Goal: Information Seeking & Learning: Find specific fact

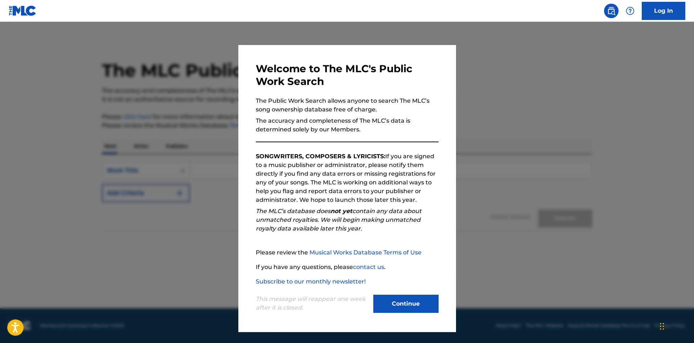
click at [415, 303] on button "Continue" at bounding box center [405, 303] width 65 height 18
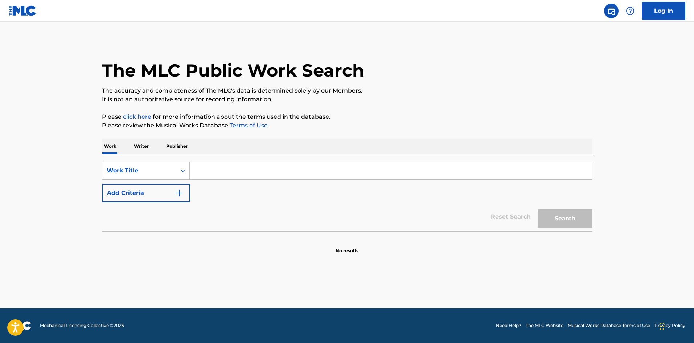
click at [214, 165] on input "Search Form" at bounding box center [391, 170] width 402 height 17
paste input "FAFIRRU ILALLAH"
type input "FAFIRRU ILALLAH"
click at [582, 216] on button "Search" at bounding box center [565, 218] width 54 height 18
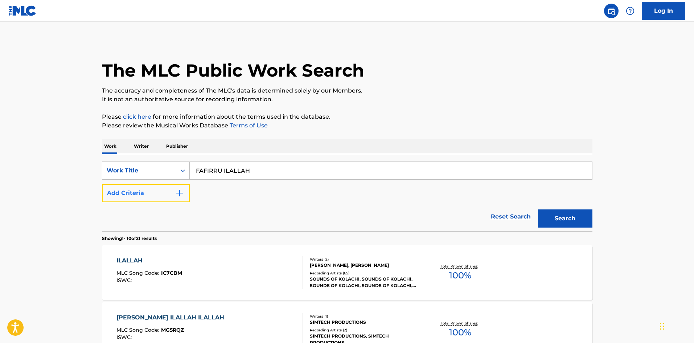
click at [153, 197] on button "Add Criteria" at bounding box center [146, 193] width 88 height 18
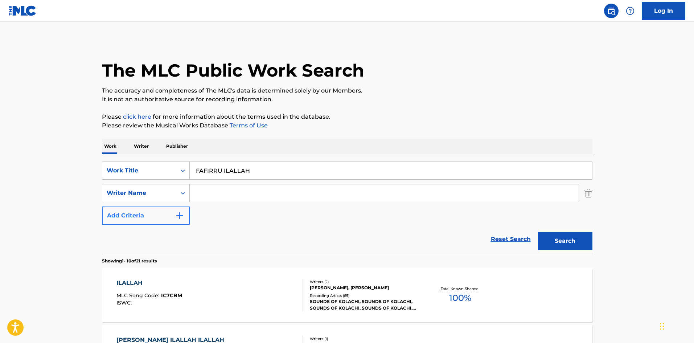
click at [271, 197] on input "Search Form" at bounding box center [384, 192] width 389 height 17
paste input "ZENAL ARIFIN"
type input "ZENAL ARIFIN"
click at [571, 239] on button "Search" at bounding box center [565, 241] width 54 height 18
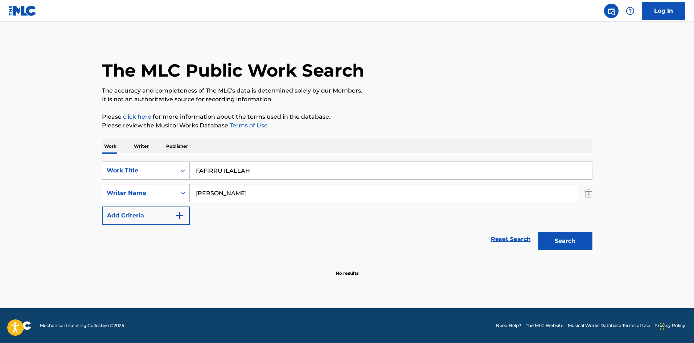
drag, startPoint x: 250, startPoint y: 170, endPoint x: 225, endPoint y: 167, distance: 24.8
click at [225, 167] on input "FAFIRRU ILALLAH" at bounding box center [391, 170] width 402 height 17
click at [564, 239] on button "Search" at bounding box center [565, 241] width 54 height 18
click at [256, 172] on input "FAFIRRU" at bounding box center [391, 170] width 402 height 17
type input "FAFIRRU ILALLAH"
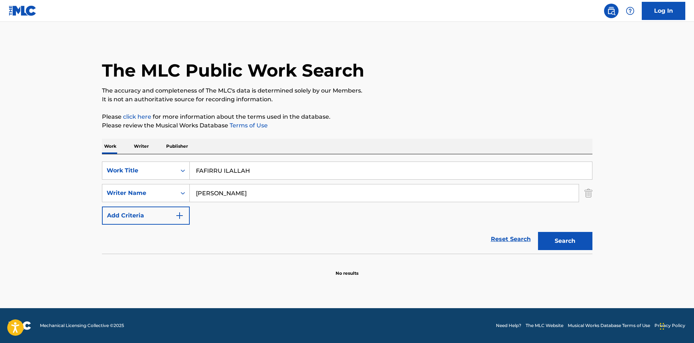
drag, startPoint x: 335, startPoint y: 199, endPoint x: 121, endPoint y: 204, distance: 214.0
click at [121, 204] on div "SearchWithCriteria3f1952ea-98a5-4da8-9e42-eb9b006e9363 Work Title FAFIRRU ILALL…" at bounding box center [347, 192] width 490 height 63
click at [578, 240] on button "Search" at bounding box center [565, 241] width 54 height 18
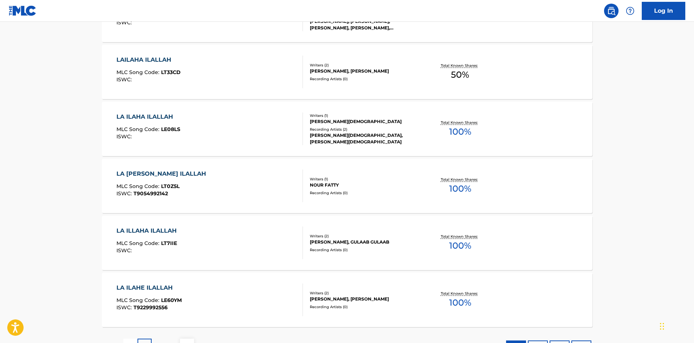
scroll to position [290, 0]
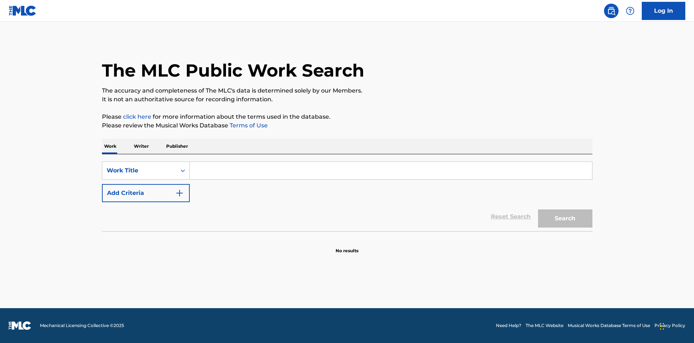
click at [257, 169] on input "Search Form" at bounding box center [391, 170] width 402 height 17
paste input "FAFIRRU ILALLAH"
click at [578, 221] on button "Search" at bounding box center [565, 218] width 54 height 18
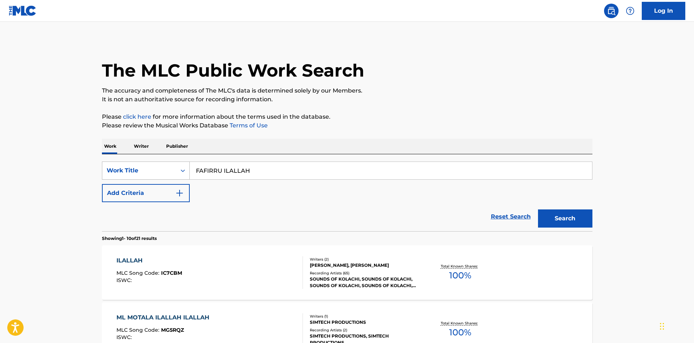
drag, startPoint x: 269, startPoint y: 171, endPoint x: 163, endPoint y: 173, distance: 105.9
click at [163, 173] on div "SearchWithCriteria655b5a71-e722-4a84-ab95-9e4d818fba1c Work Title FAFIRRU ILALL…" at bounding box center [347, 170] width 490 height 18
paste input "FAFIRRU IL"
click at [210, 170] on input "FAFIRRU ILLALLAH" at bounding box center [391, 170] width 402 height 17
type input "FAFIRRU ILLALLAH"
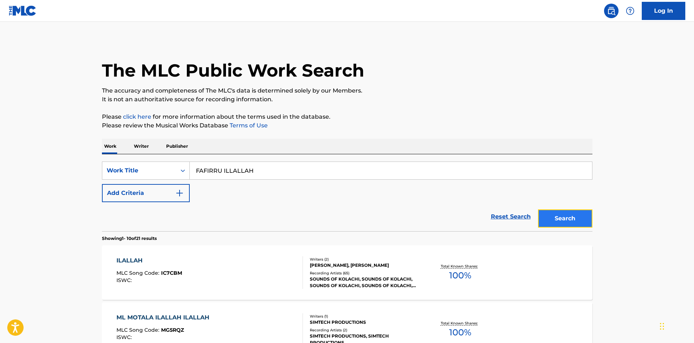
click at [558, 214] on button "Search" at bounding box center [565, 218] width 54 height 18
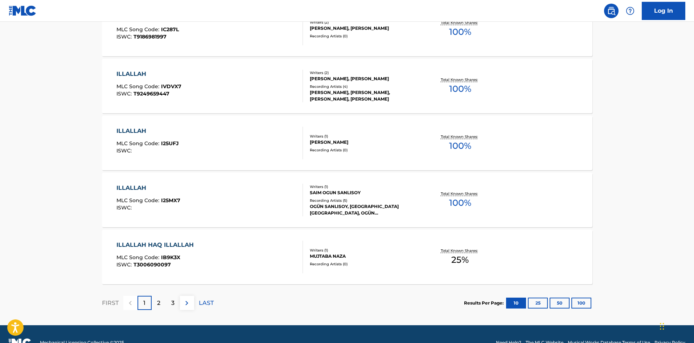
scroll to position [545, 0]
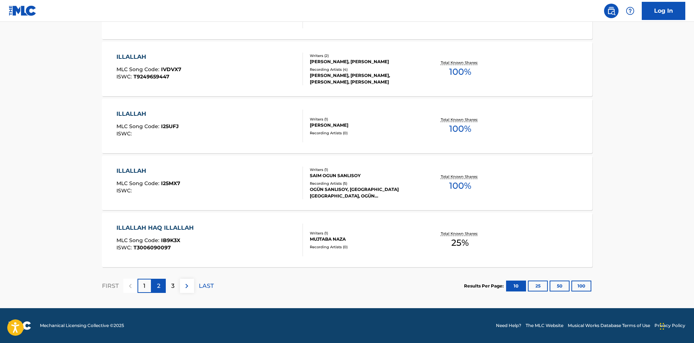
click at [157, 284] on p "2" at bounding box center [158, 285] width 3 height 9
